Goal: Task Accomplishment & Management: Manage account settings

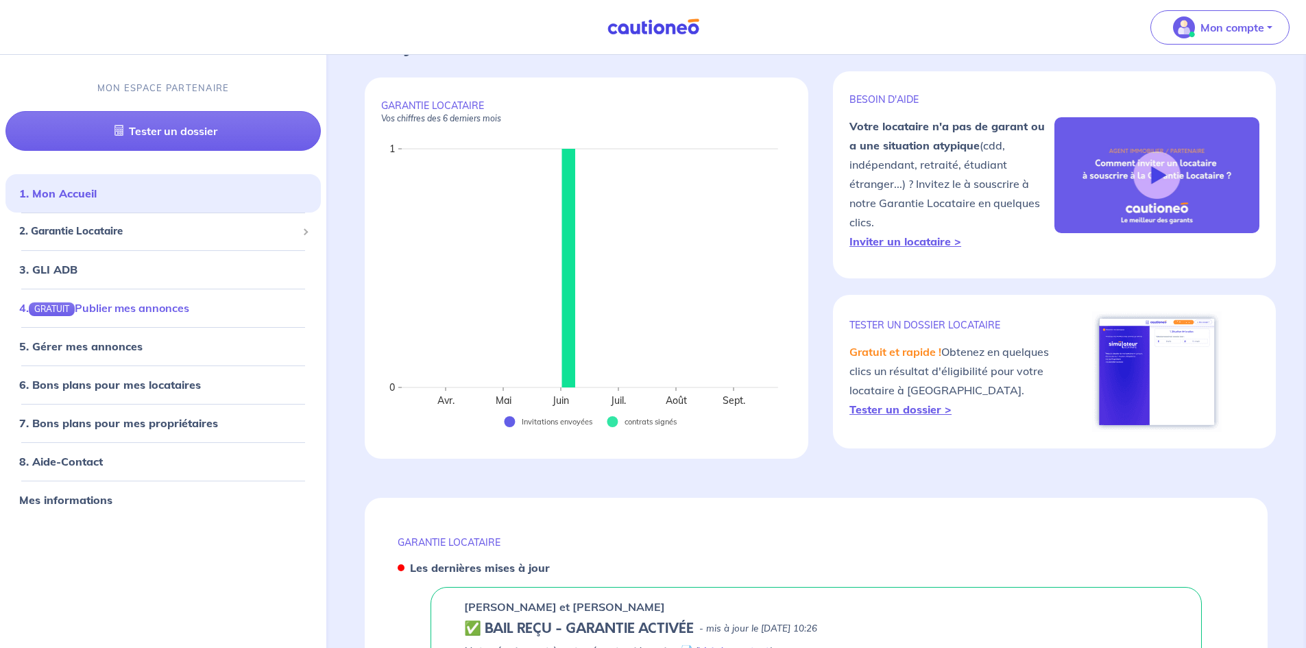
click at [142, 310] on link "4. GRATUIT Publier mes annonces" at bounding box center [104, 307] width 170 height 14
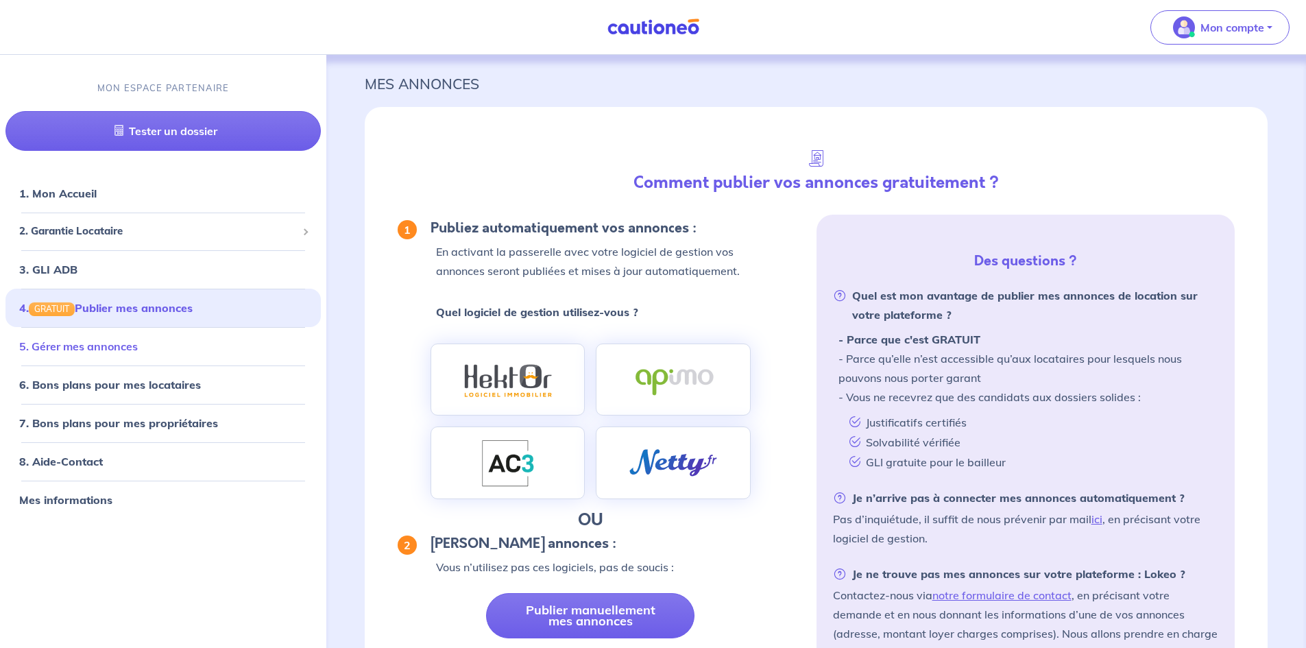
click at [115, 341] on link "5. Gérer mes annonces" at bounding box center [78, 346] width 119 height 14
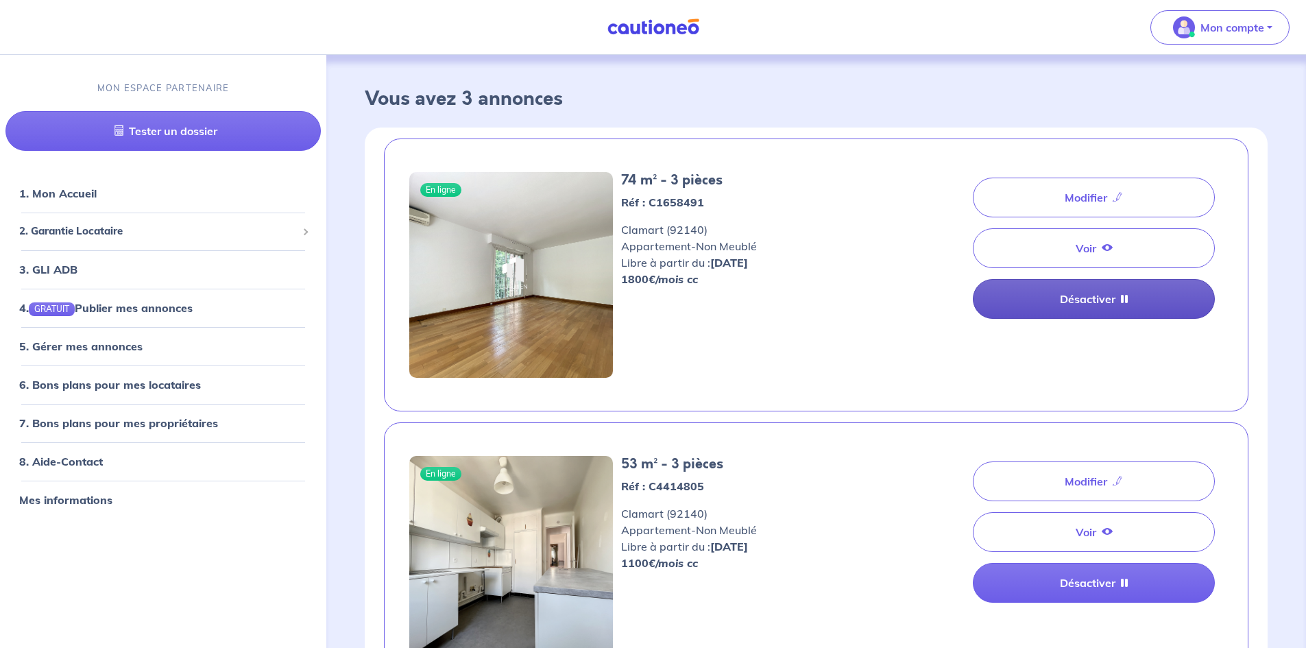
click at [1103, 298] on link "Désactiver" at bounding box center [1094, 299] width 242 height 40
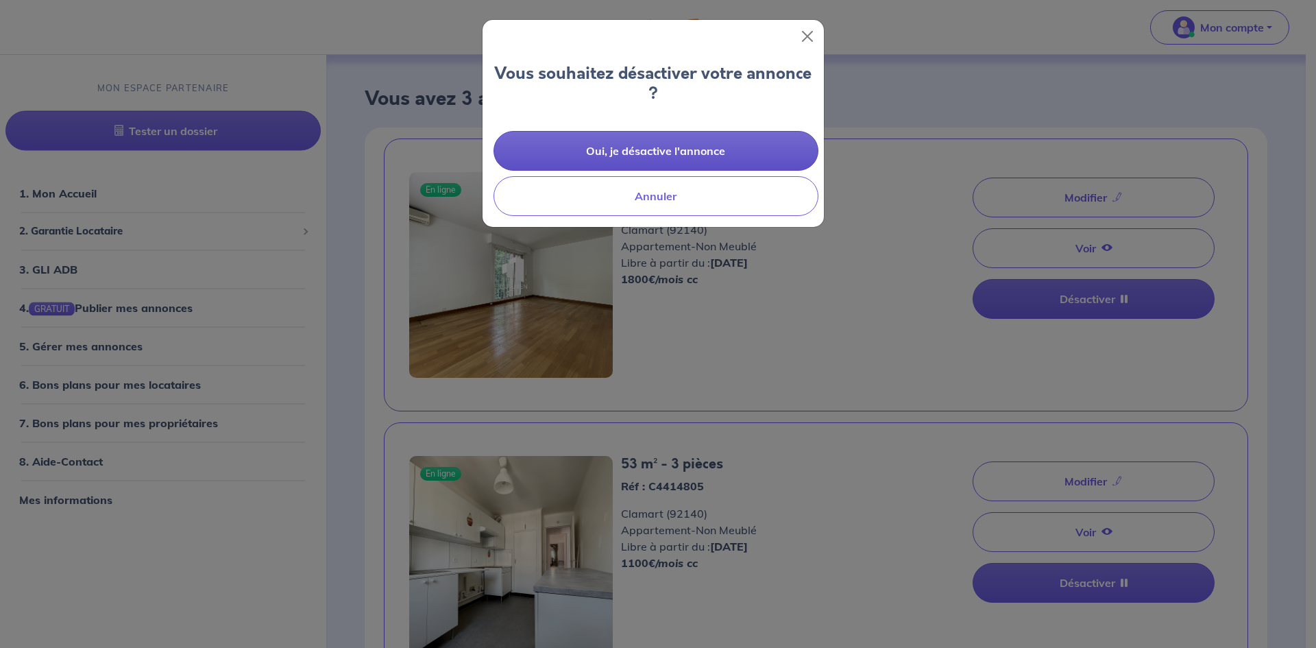
click at [682, 160] on button "Oui, je désactive l'annonce" at bounding box center [656, 151] width 325 height 40
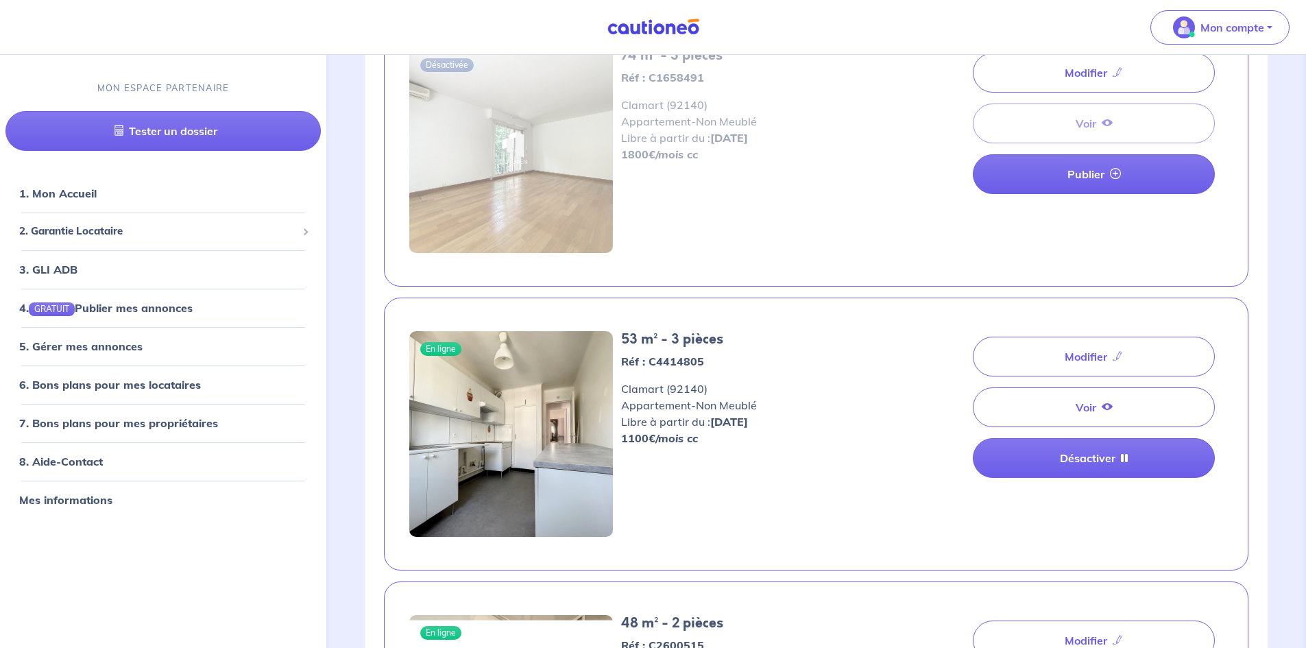
scroll to position [274, 0]
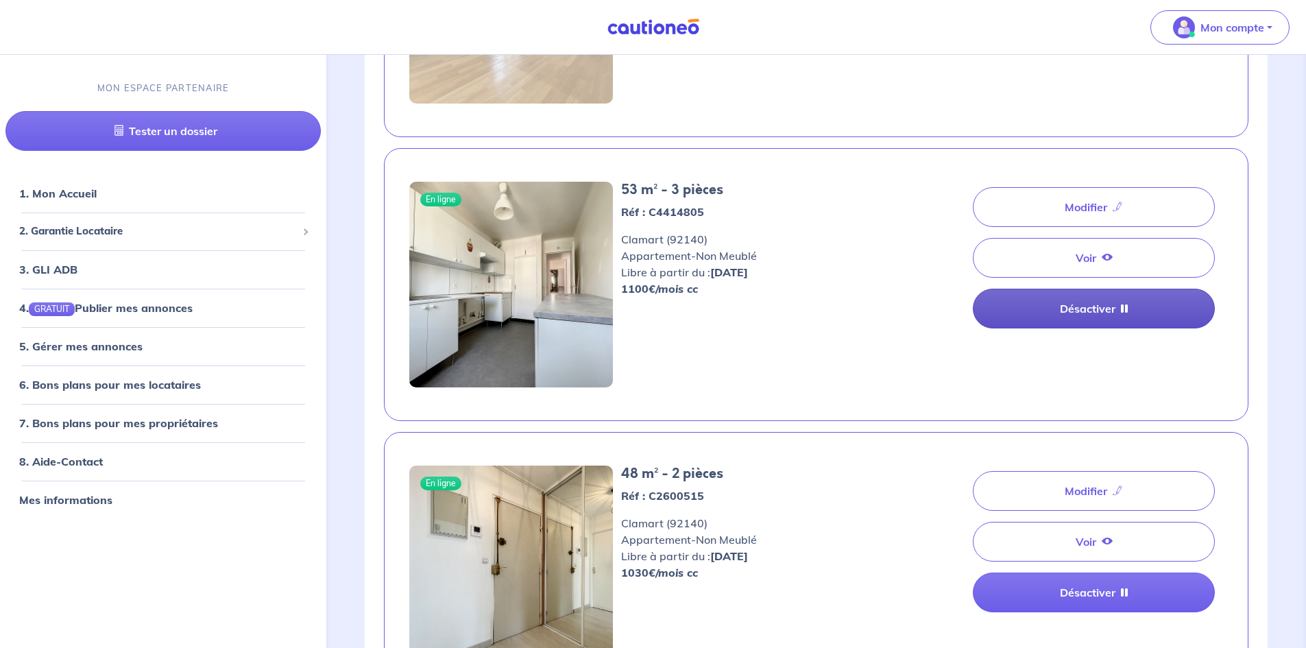
click at [1109, 299] on link "Désactiver" at bounding box center [1094, 309] width 242 height 40
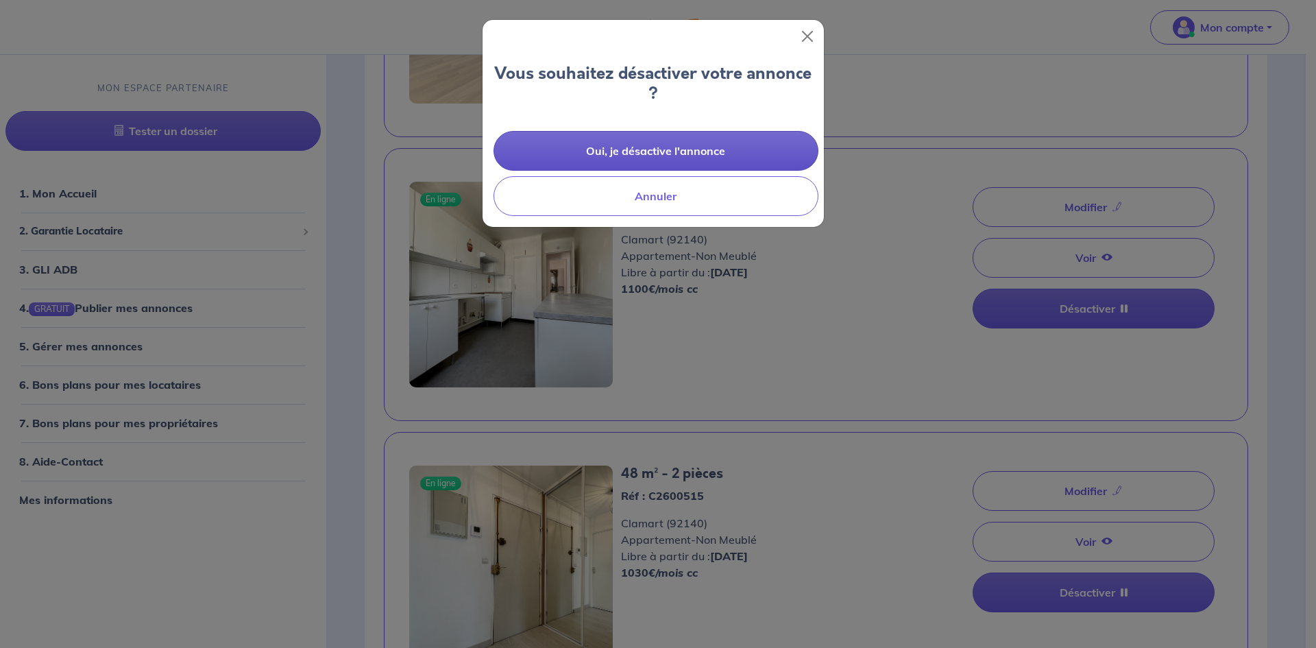
click at [744, 152] on button "Oui, je désactive l'annonce" at bounding box center [656, 151] width 325 height 40
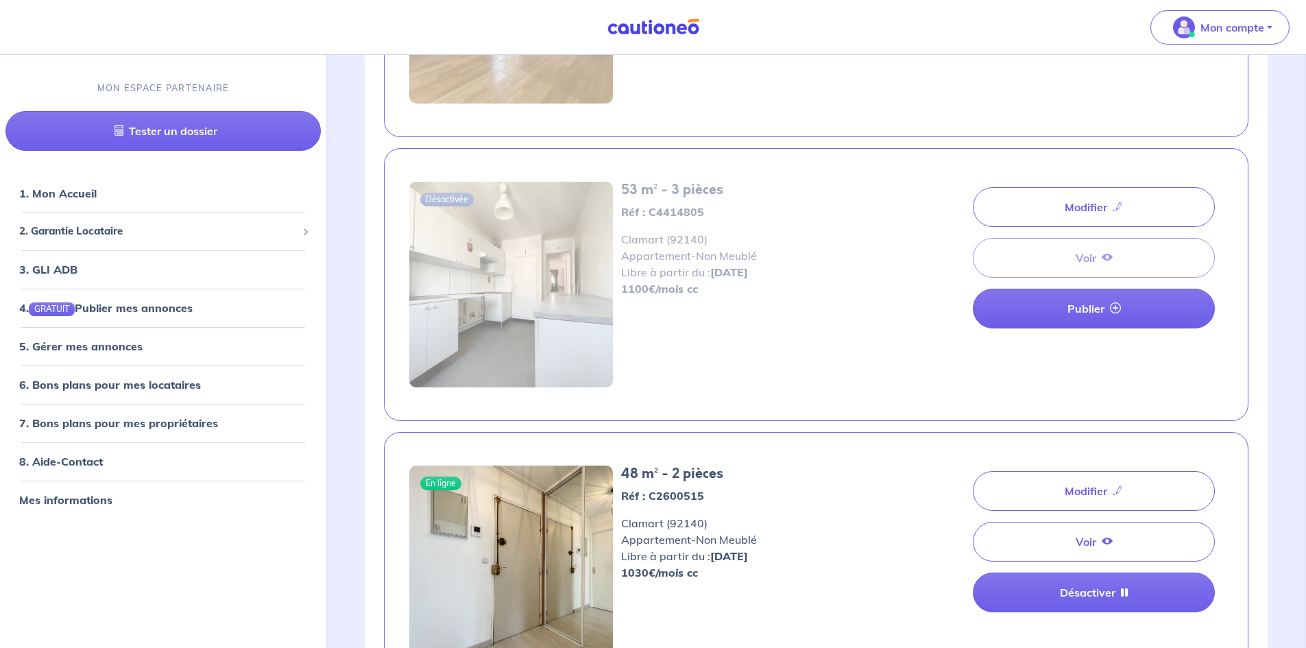
scroll to position [475, 0]
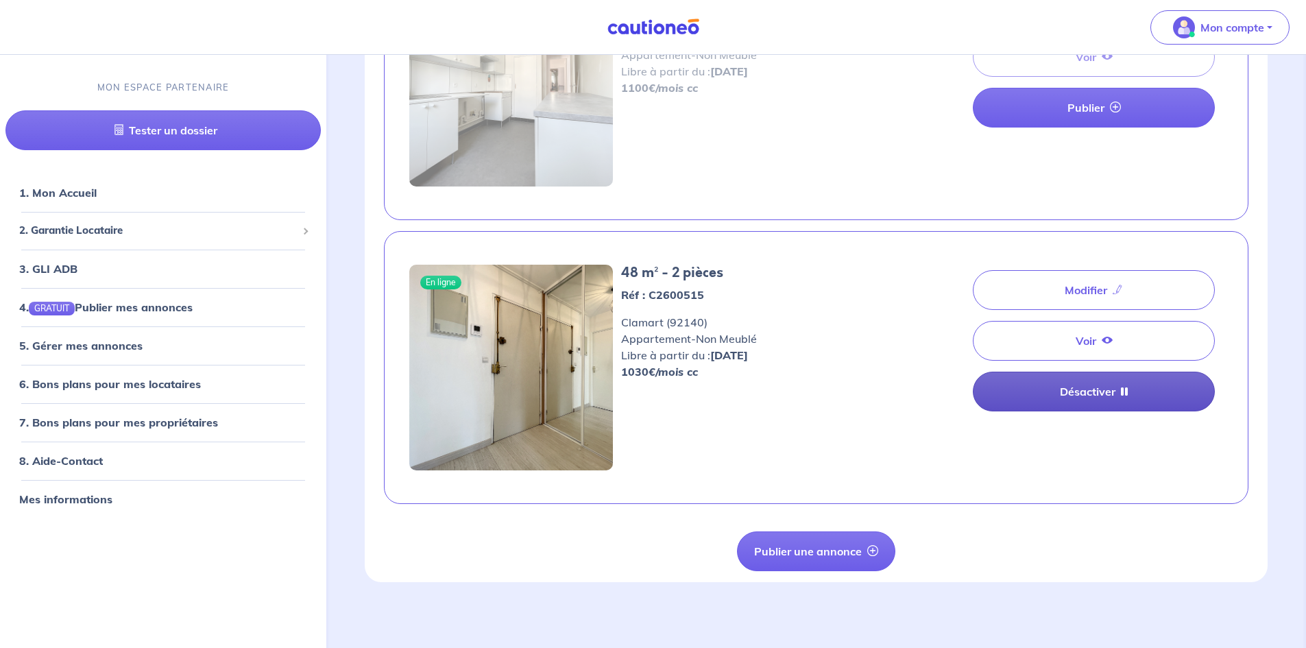
click at [1101, 385] on link "Désactiver" at bounding box center [1094, 392] width 242 height 40
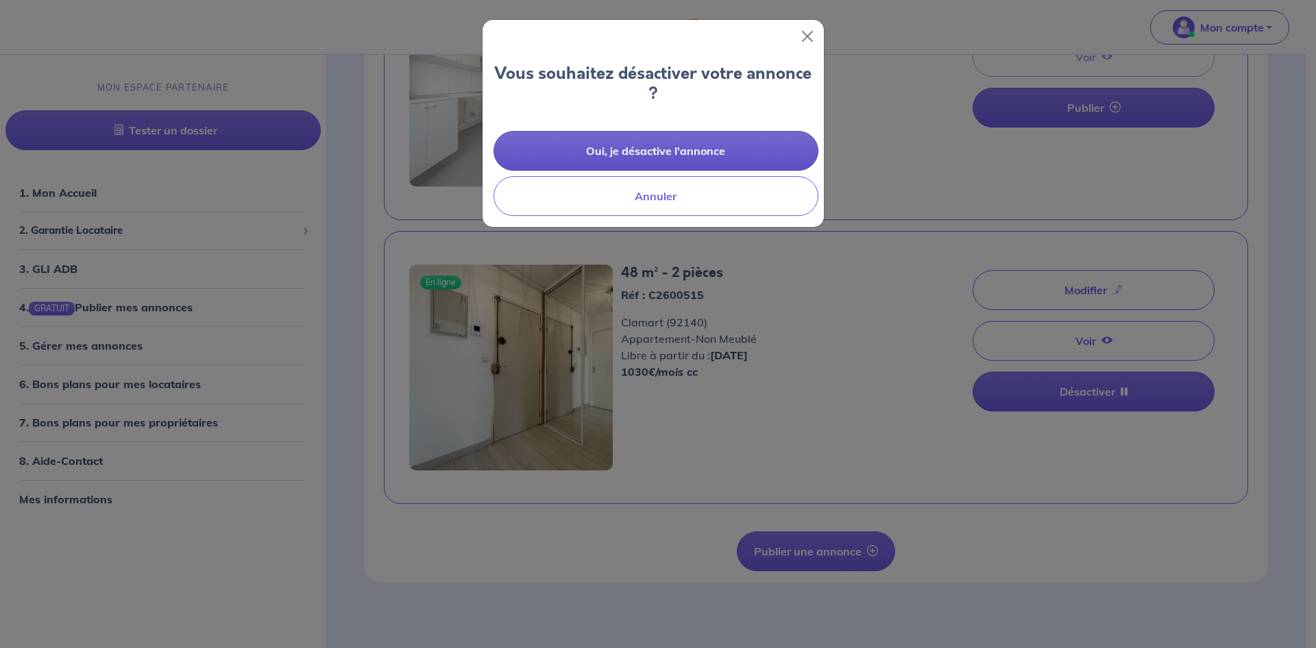
click at [643, 141] on button "Oui, je désactive l'annonce" at bounding box center [656, 151] width 325 height 40
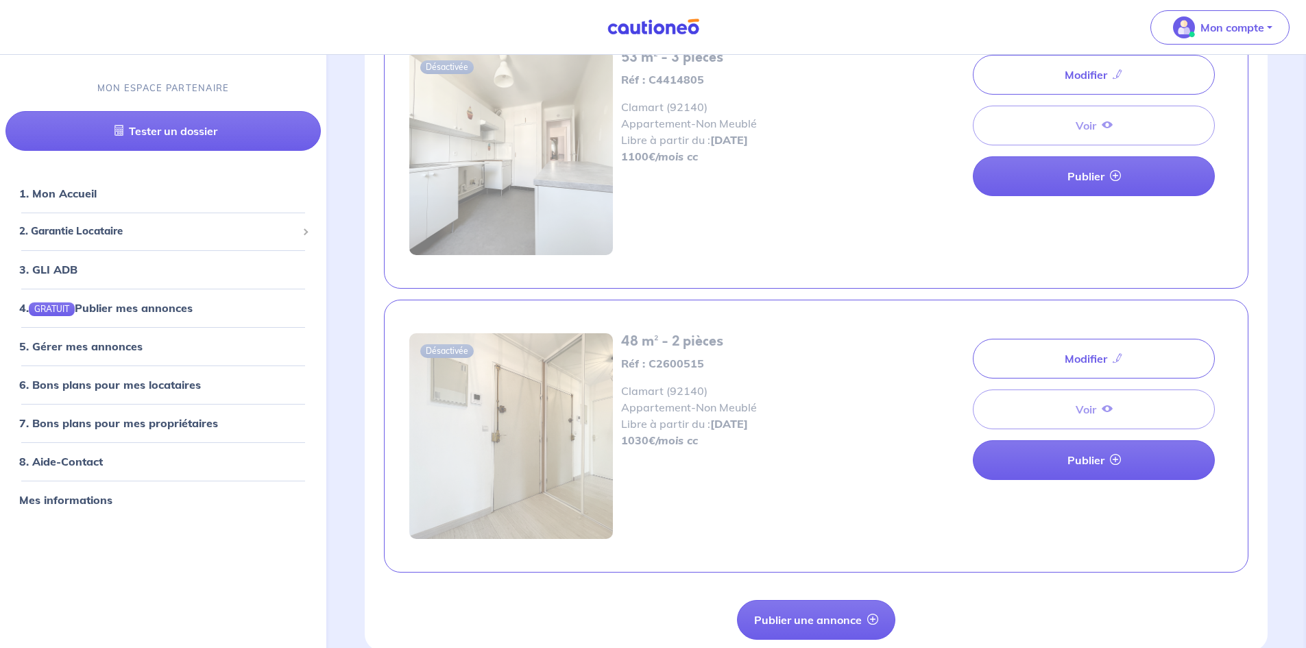
scroll to position [0, 0]
